Goal: Book appointment/travel/reservation

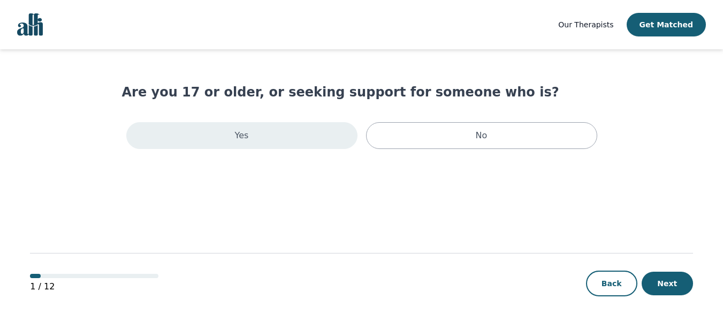
click at [294, 135] on div "Yes" at bounding box center [241, 135] width 231 height 27
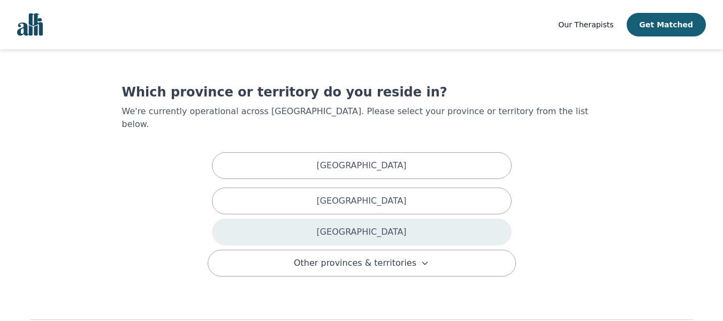
click at [395, 218] on div "[GEOGRAPHIC_DATA]" at bounding box center [362, 231] width 300 height 27
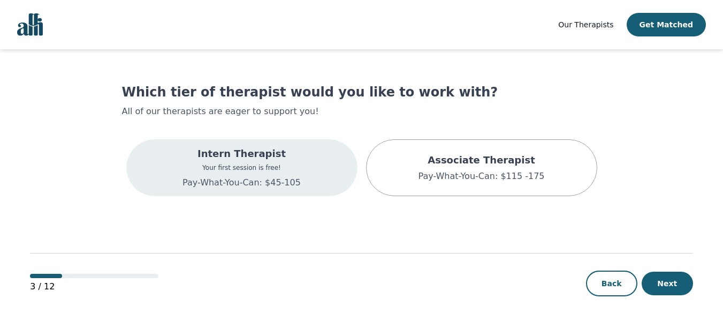
click at [246, 177] on p "Pay-What-You-Can: $45-105" at bounding box center [242, 182] width 118 height 13
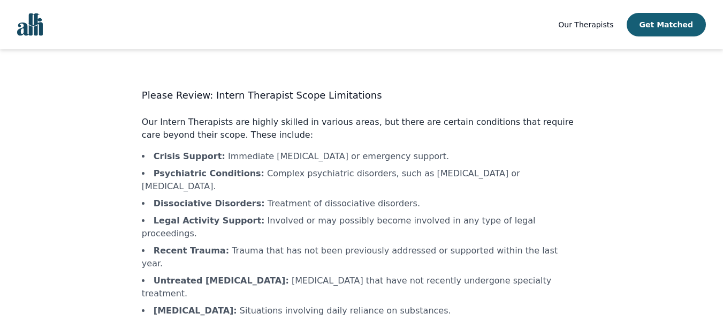
scroll to position [48, 0]
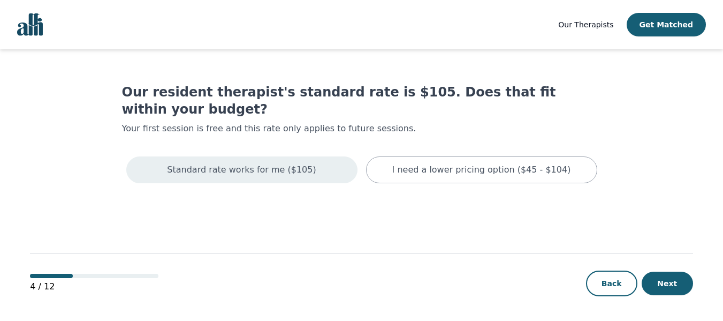
click at [277, 163] on p "Standard rate works for me ($105)" at bounding box center [241, 169] width 149 height 13
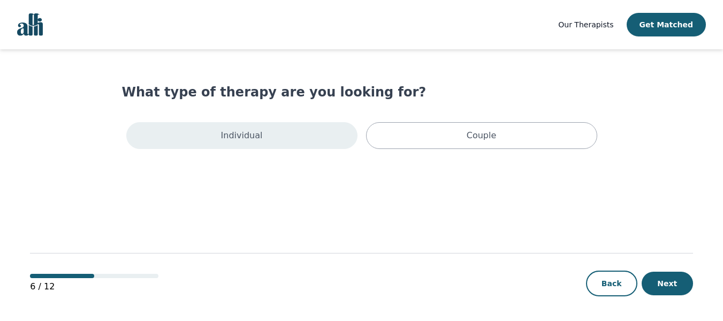
click at [275, 142] on div "Individual" at bounding box center [241, 135] width 231 height 27
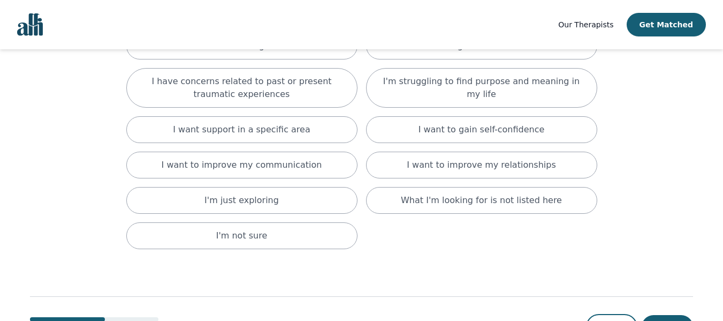
scroll to position [161, 0]
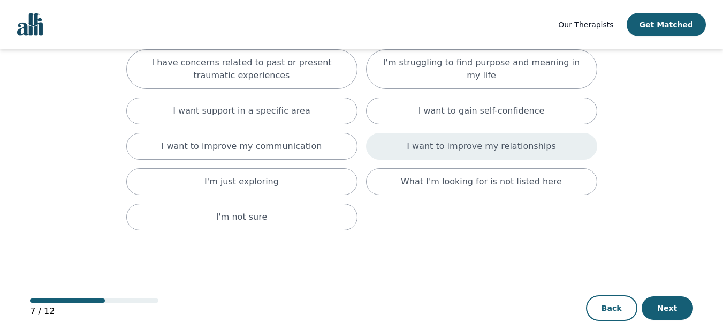
click at [515, 154] on div "I want to improve my relationships" at bounding box center [481, 146] width 231 height 27
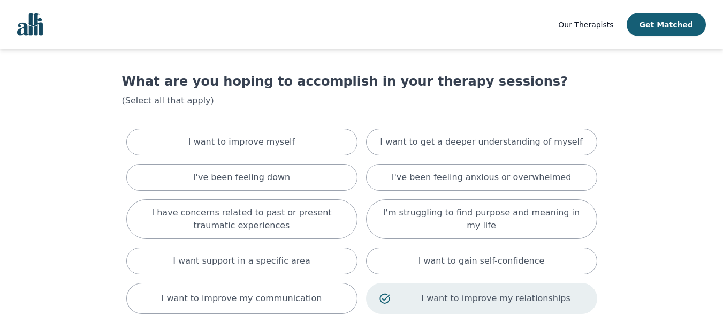
scroll to position [0, 0]
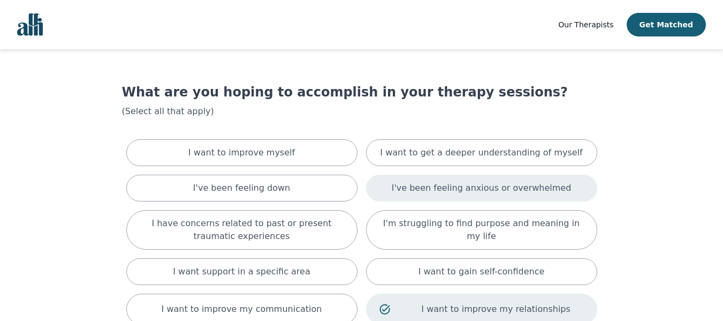
click at [589, 188] on div "I've been feeling anxious or overwhelmed" at bounding box center [481, 188] width 231 height 27
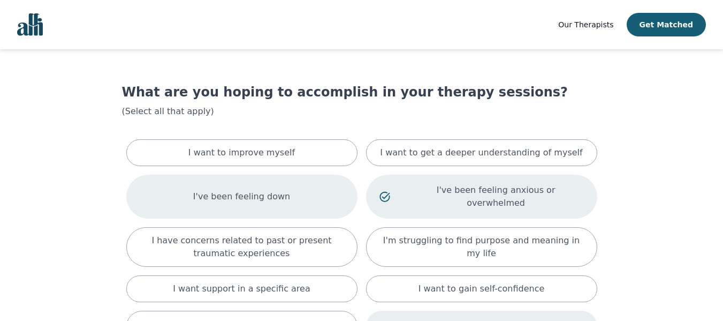
click at [293, 188] on div "I've been feeling down" at bounding box center [241, 197] width 231 height 44
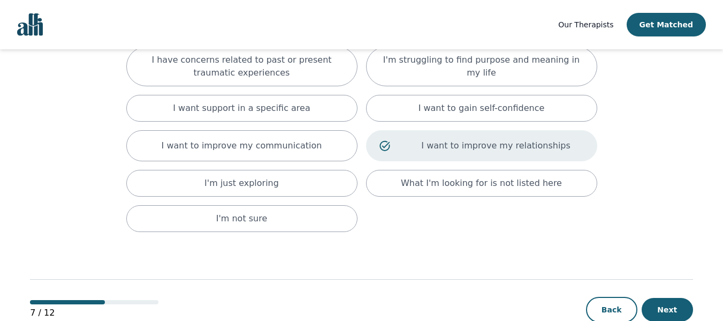
scroll to position [195, 0]
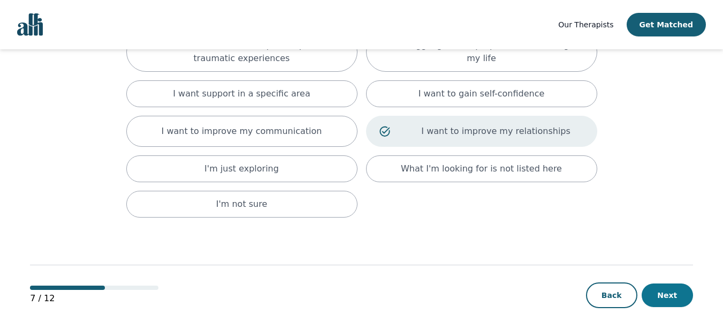
click at [669, 283] on button "Next" at bounding box center [667, 295] width 51 height 24
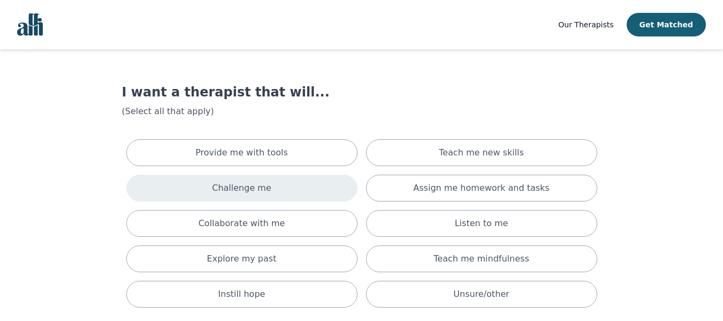
click at [183, 186] on div "Challenge me" at bounding box center [241, 188] width 231 height 27
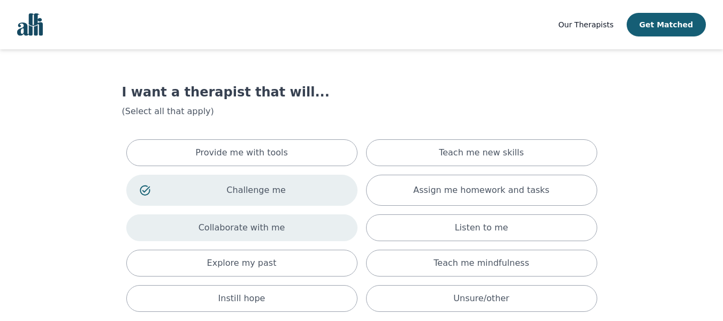
click at [176, 224] on div "Collaborate with me" at bounding box center [241, 227] width 231 height 27
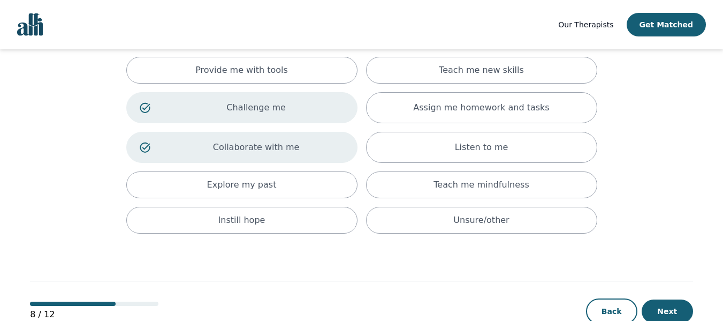
scroll to position [58, 0]
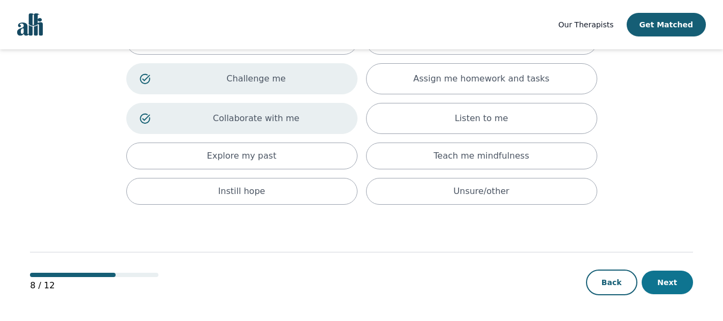
click at [678, 282] on button "Next" at bounding box center [667, 282] width 51 height 24
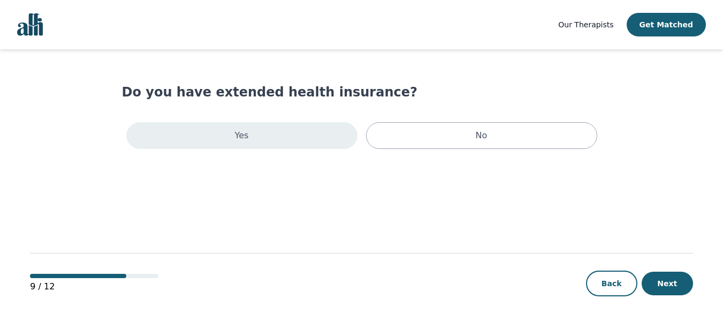
click at [247, 141] on p "Yes" at bounding box center [242, 135] width 14 height 13
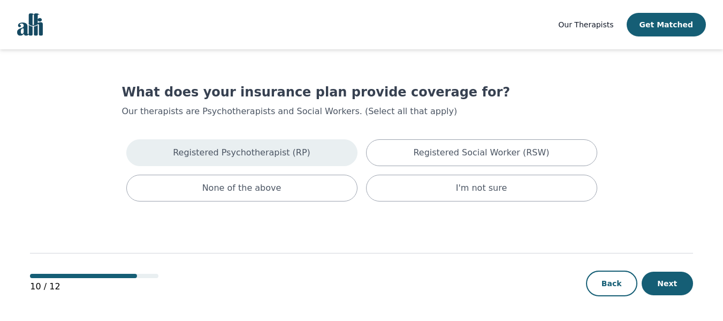
click at [325, 148] on div "Registered Psychotherapist (RP)" at bounding box center [241, 152] width 231 height 27
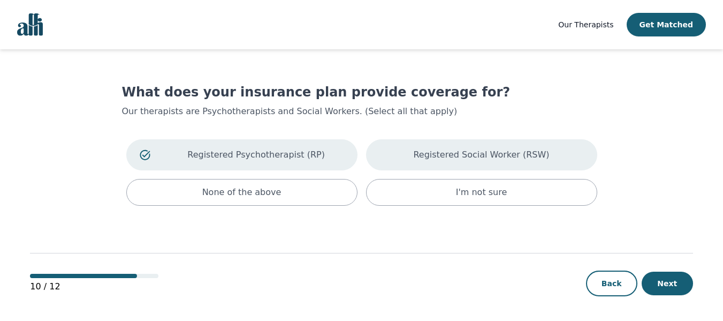
click at [384, 147] on div "Registered Social Worker (RSW)" at bounding box center [481, 154] width 231 height 31
click at [681, 282] on button "Next" at bounding box center [667, 283] width 51 height 24
